Goal: Task Accomplishment & Management: Manage account settings

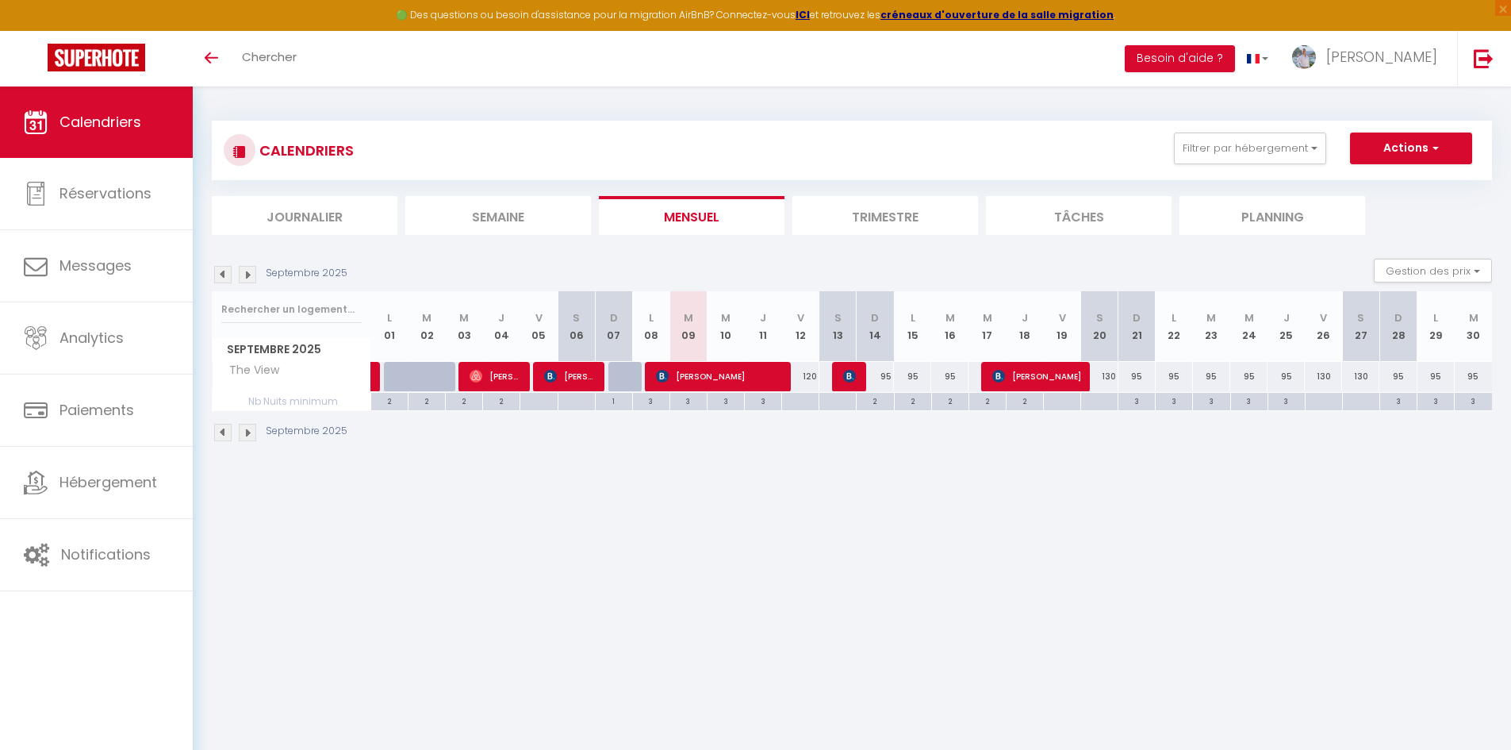
select select
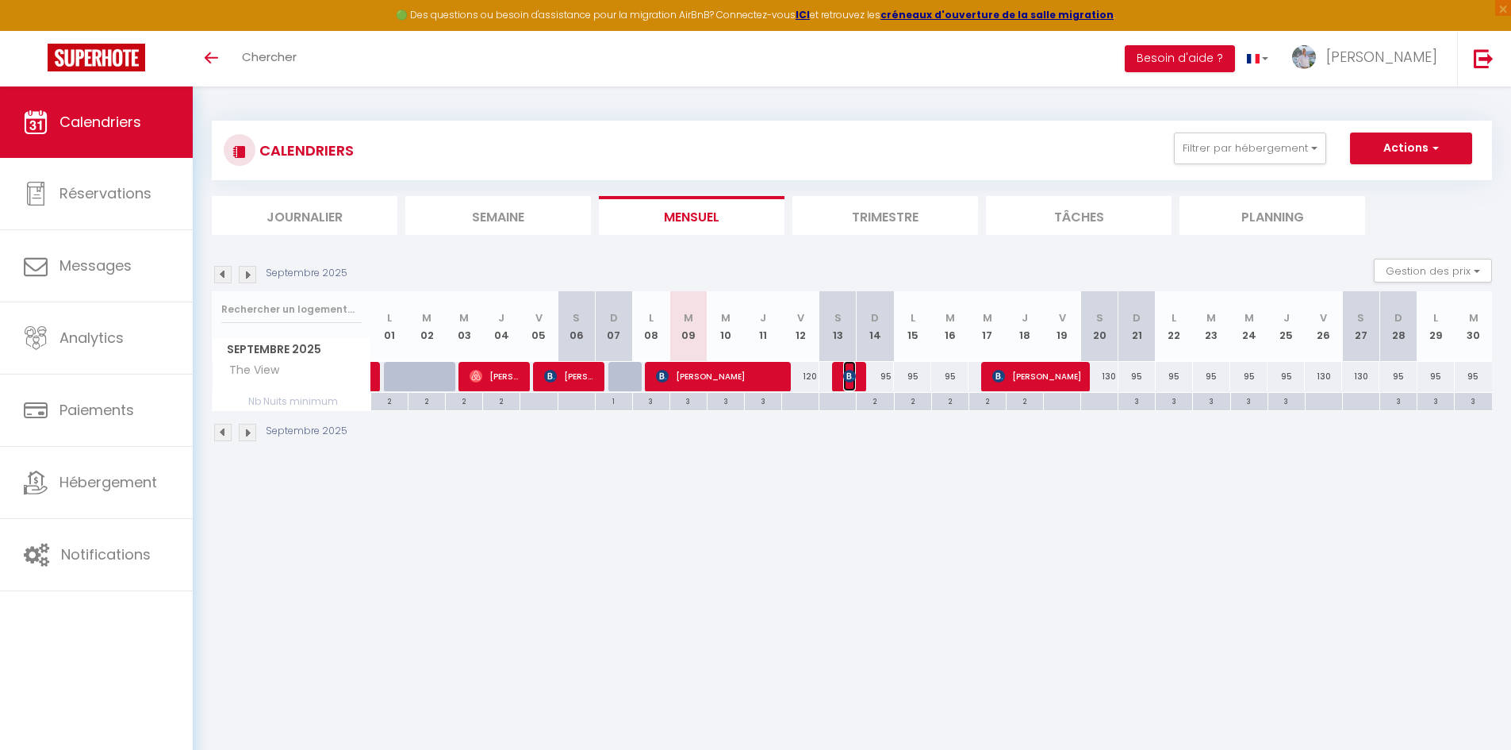
click at [850, 379] on img at bounding box center [849, 376] width 13 height 13
select select "OK"
select select "KO"
select select "0"
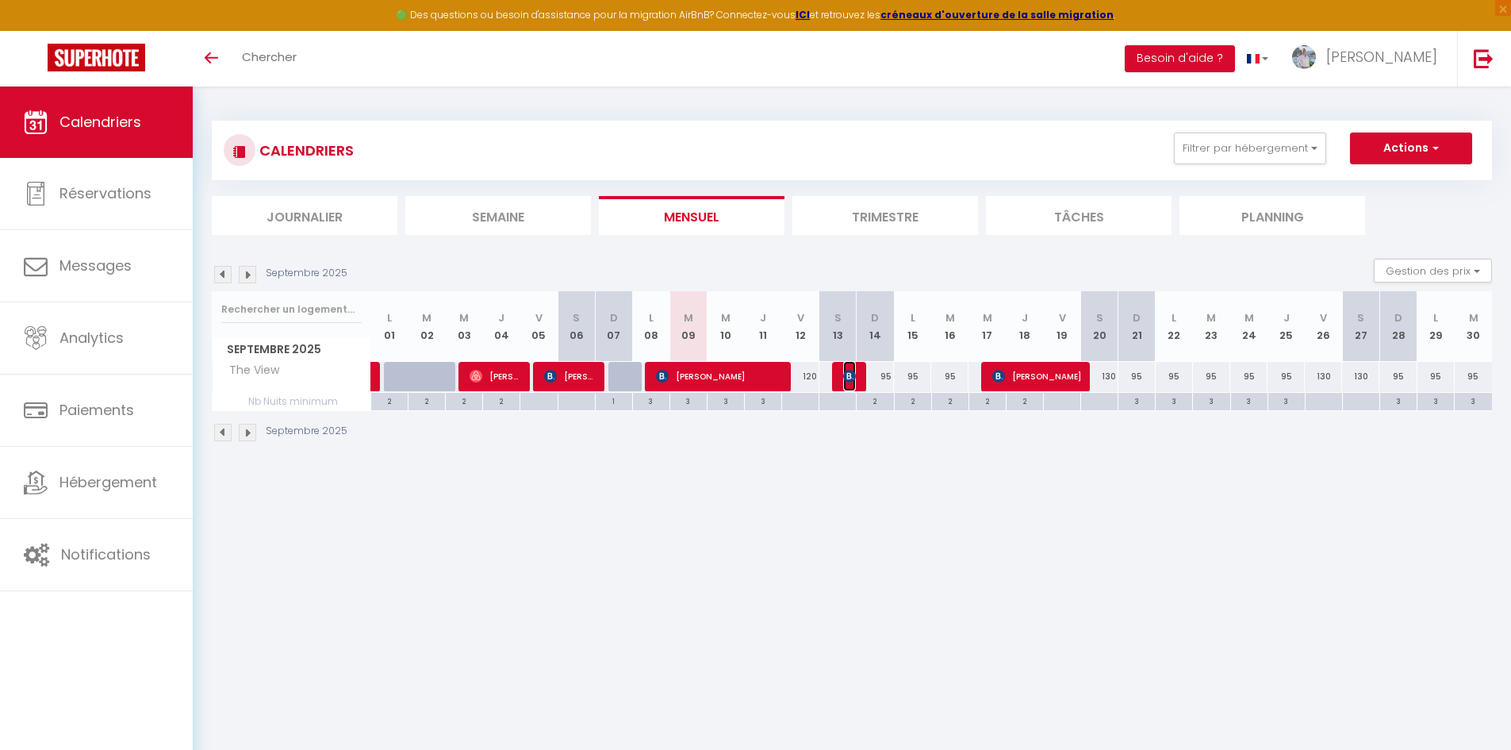
select select "1"
select select
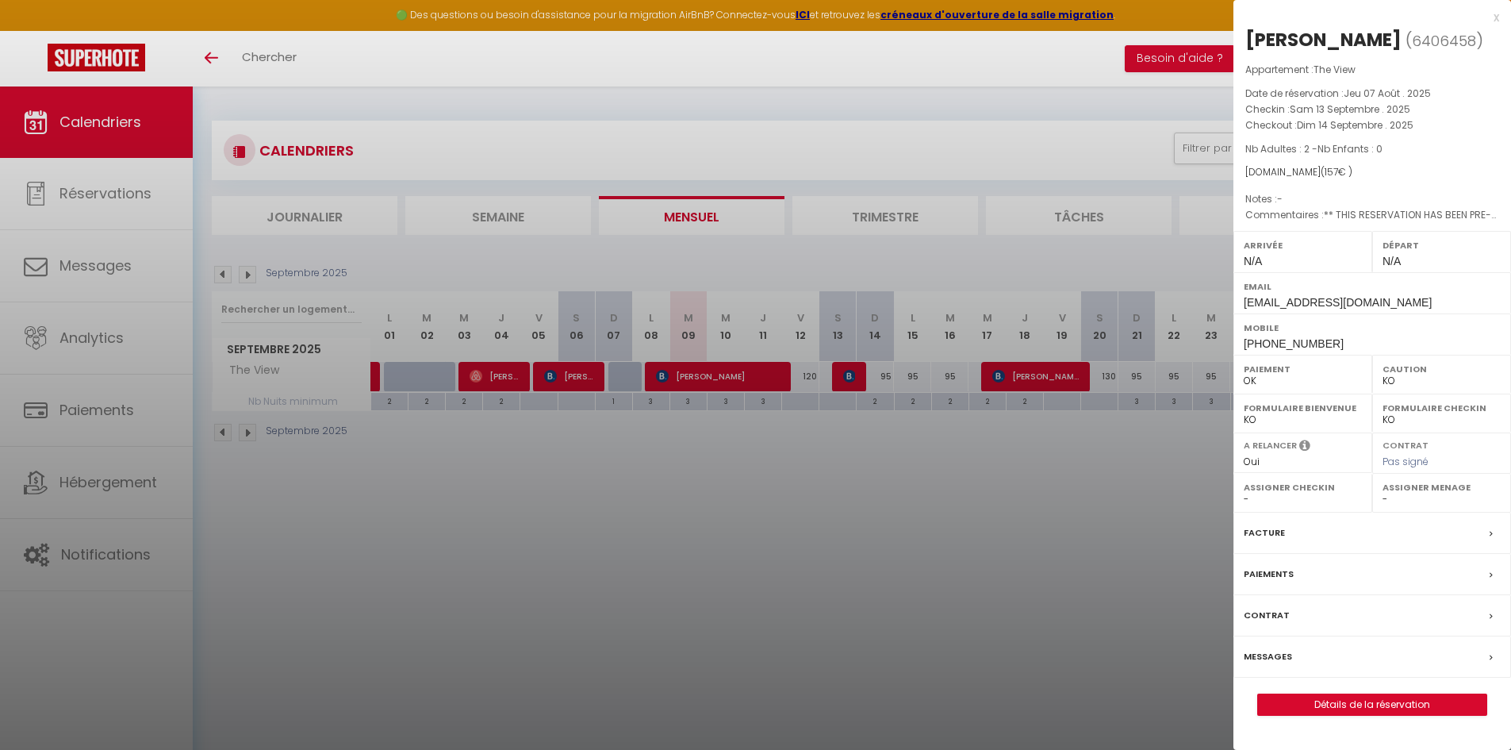
click at [919, 588] on div at bounding box center [755, 375] width 1511 height 750
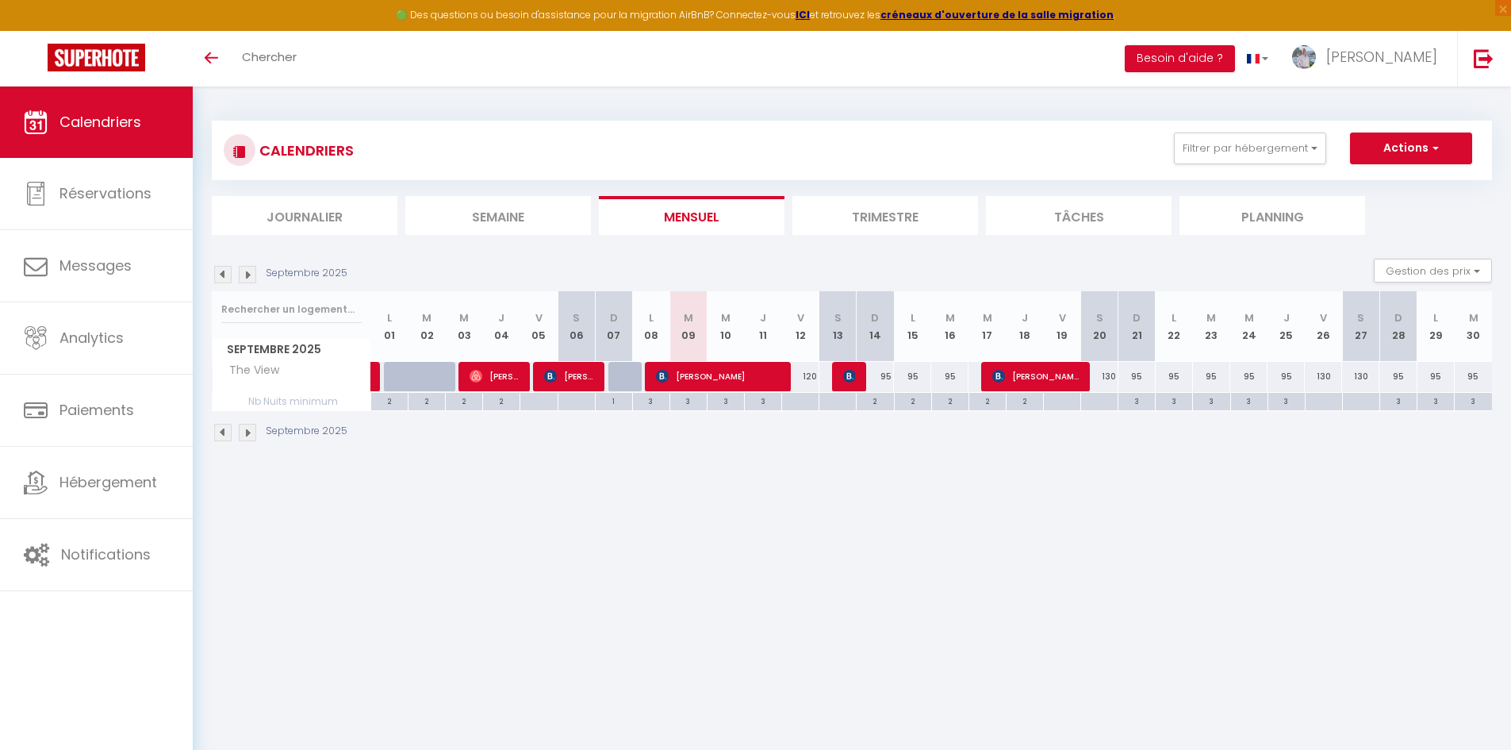
click at [255, 277] on img at bounding box center [247, 274] width 17 height 17
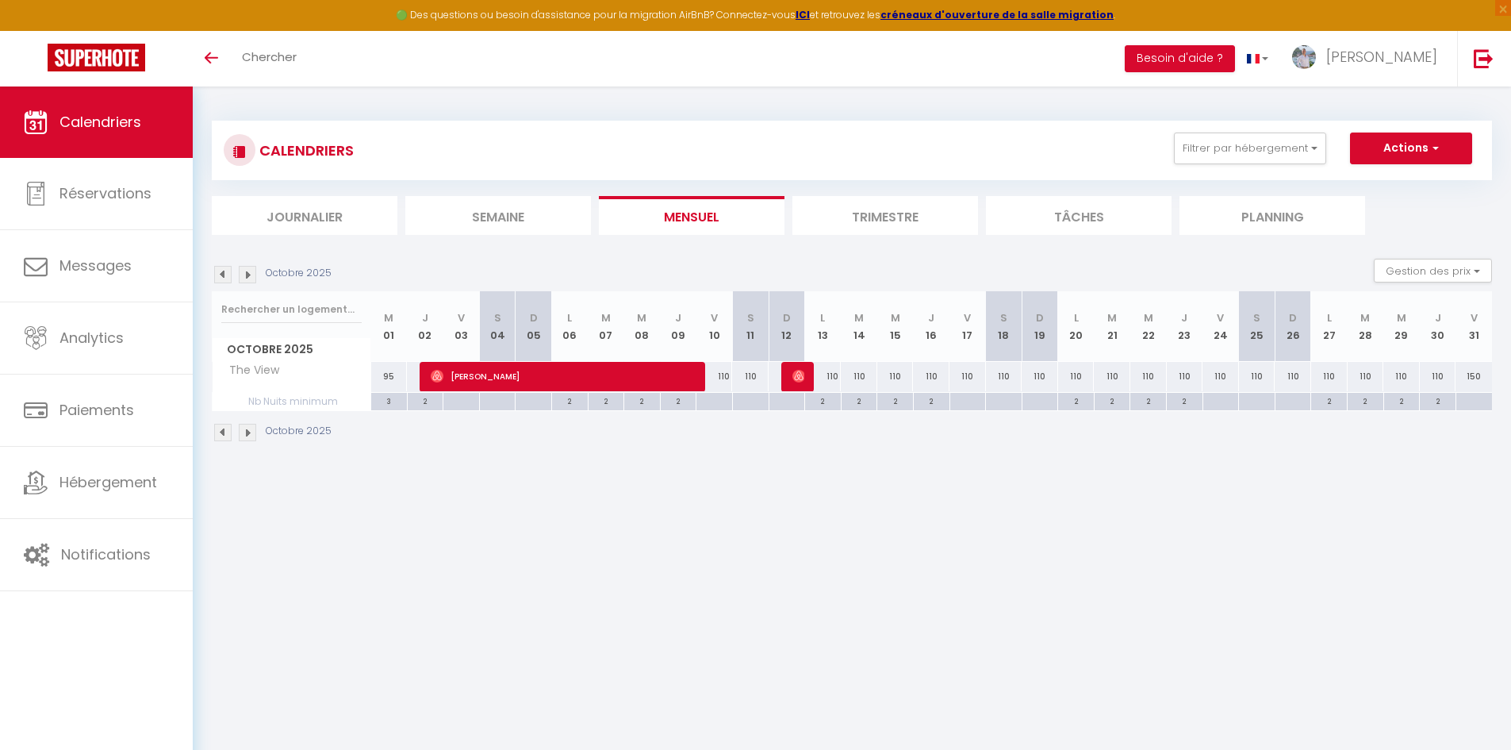
click at [229, 277] on img at bounding box center [222, 274] width 17 height 17
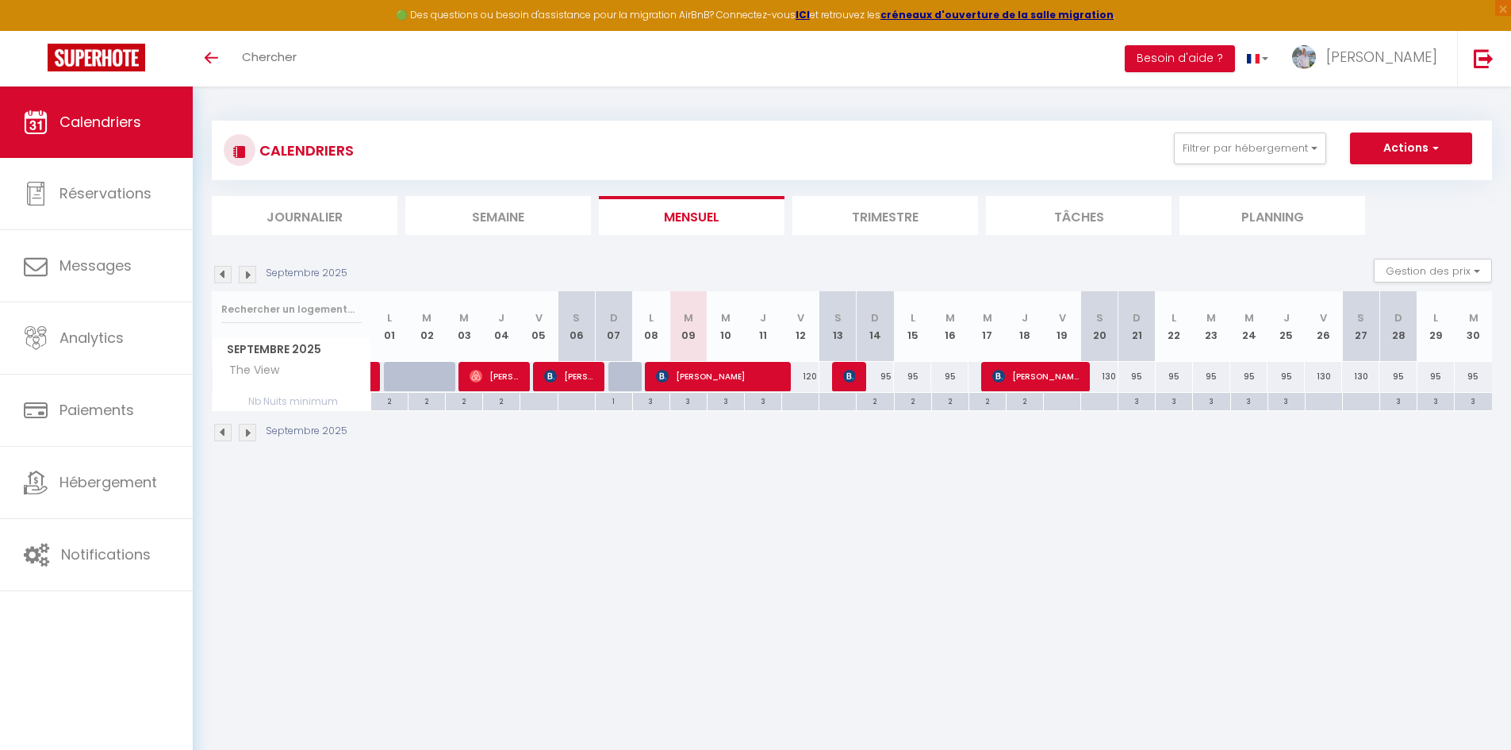
click at [247, 274] on img at bounding box center [247, 274] width 17 height 17
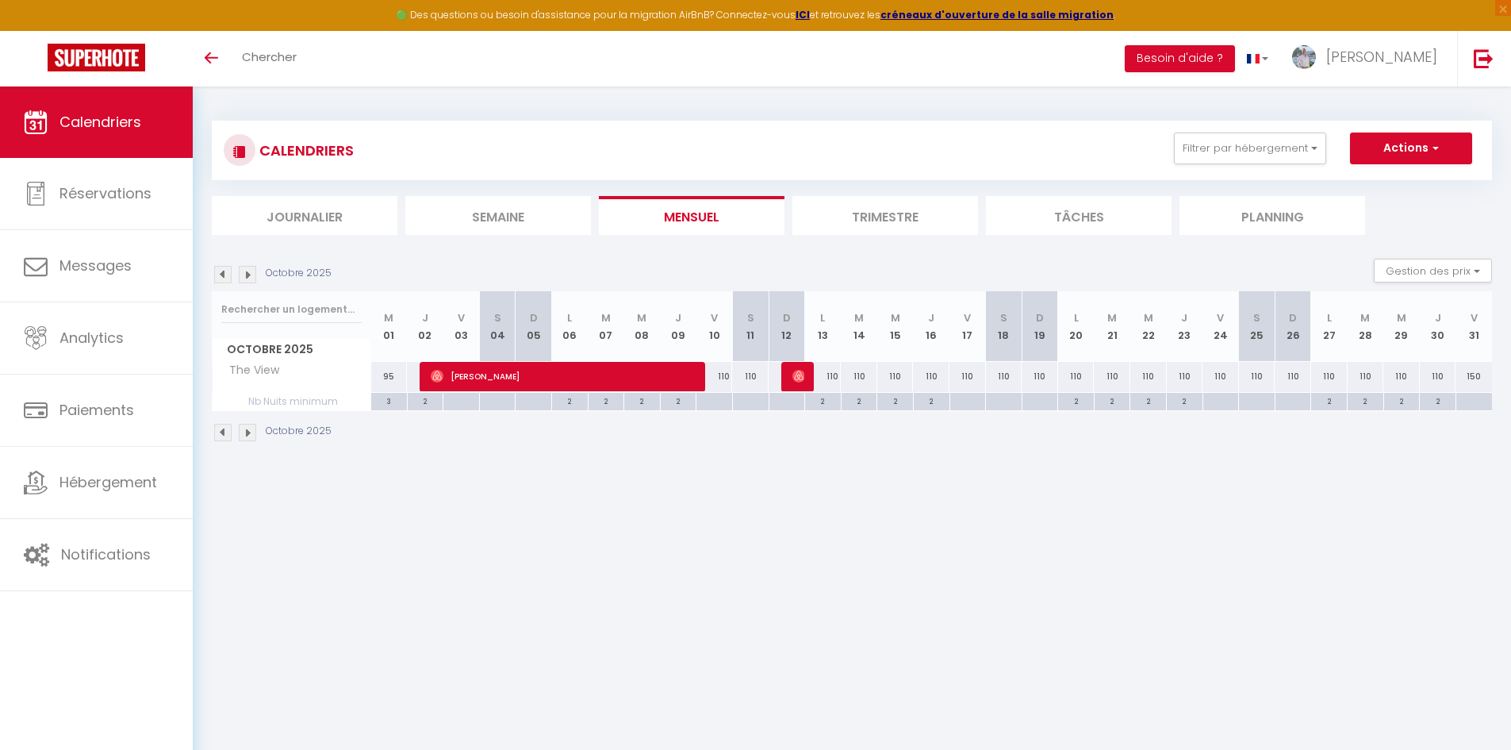
click at [253, 273] on img at bounding box center [247, 274] width 17 height 17
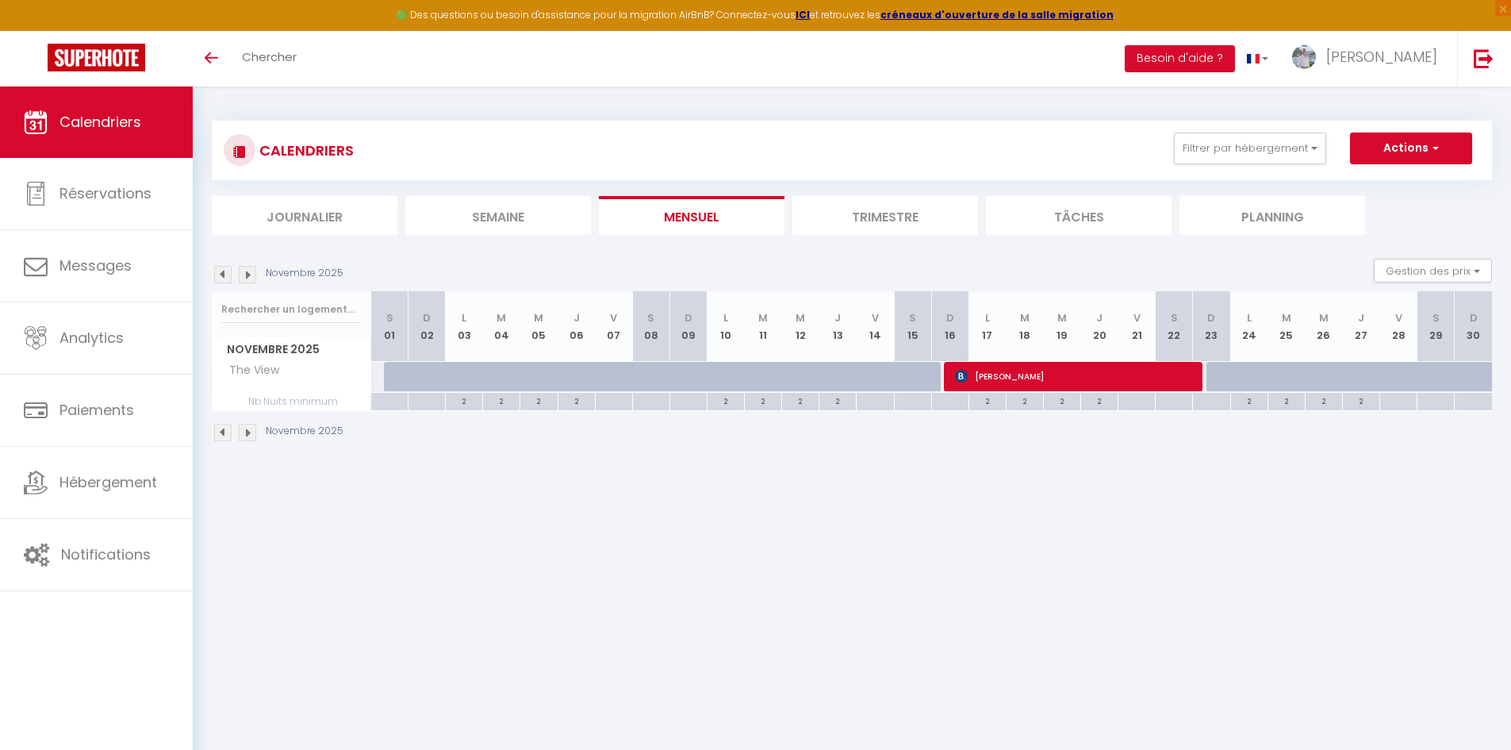
click at [824, 487] on body "🟢 Des questions ou besoin d'assistance pour la migration AirBnB? Connectez-vous…" at bounding box center [755, 461] width 1511 height 750
drag, startPoint x: 841, startPoint y: 499, endPoint x: 845, endPoint y: 489, distance: 10.3
click at [845, 492] on body "🟢 Des questions ou besoin d'assistance pour la migration AirBnB? Connectez-vous…" at bounding box center [755, 461] width 1511 height 750
